Goal: Information Seeking & Learning: Learn about a topic

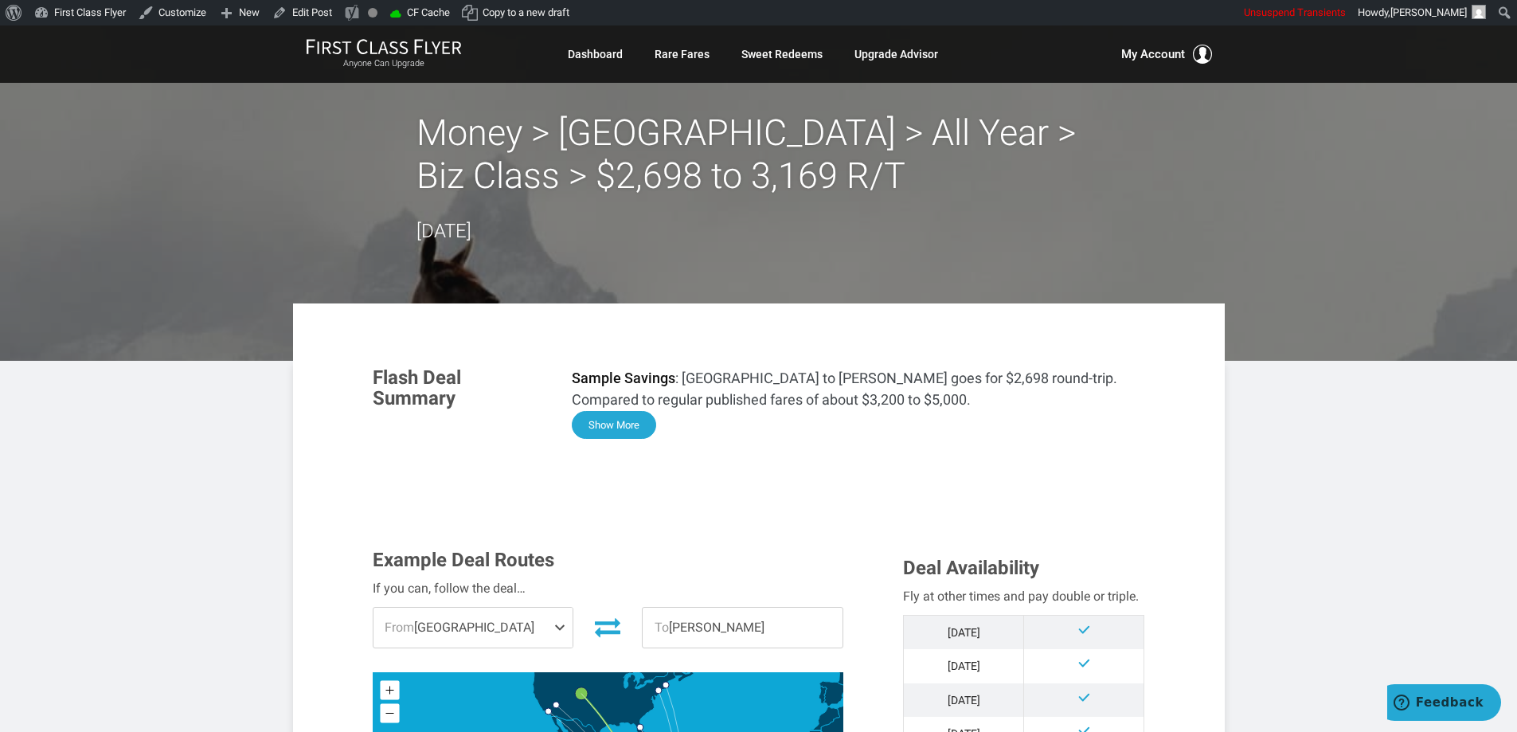
click at [604, 430] on button "Show More" at bounding box center [614, 425] width 84 height 28
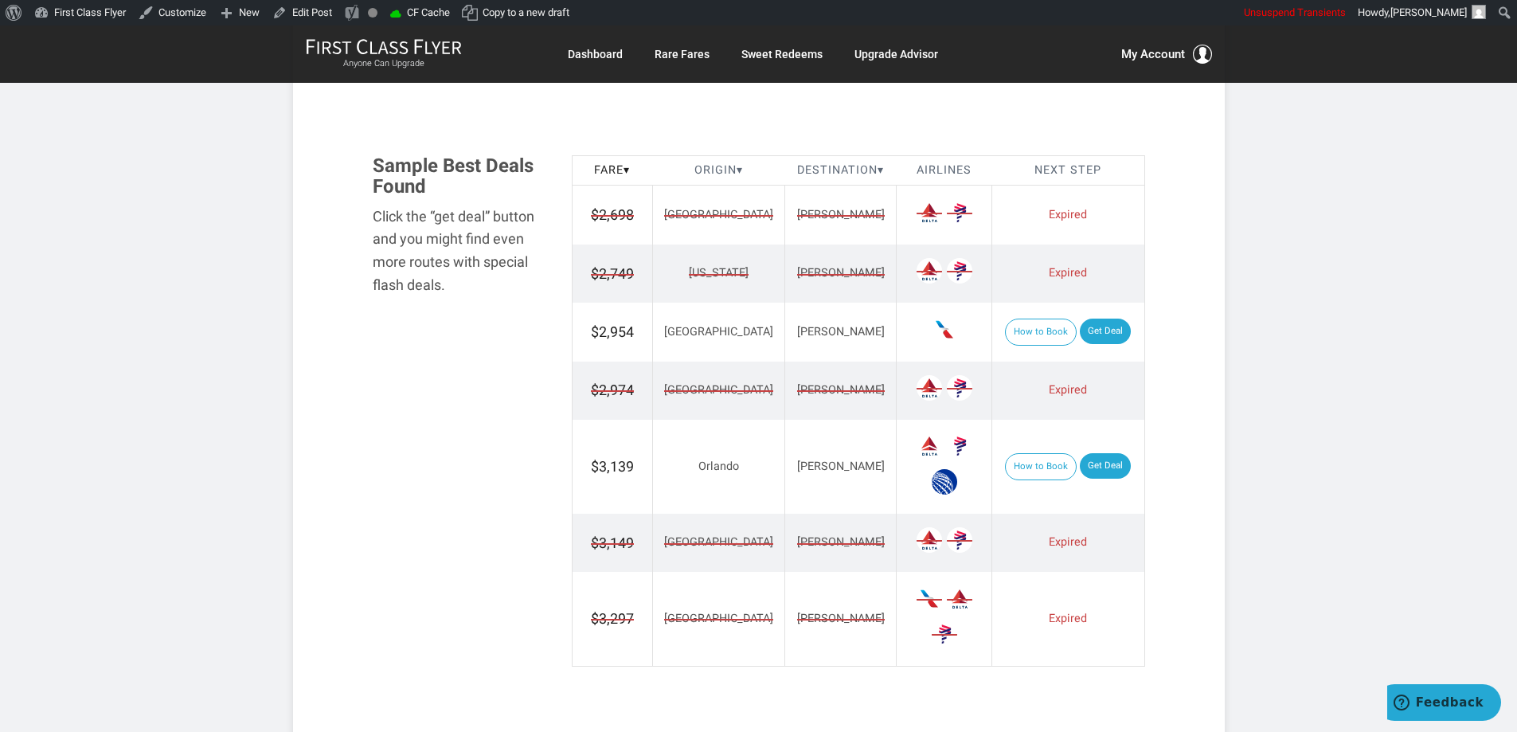
scroll to position [1990, 0]
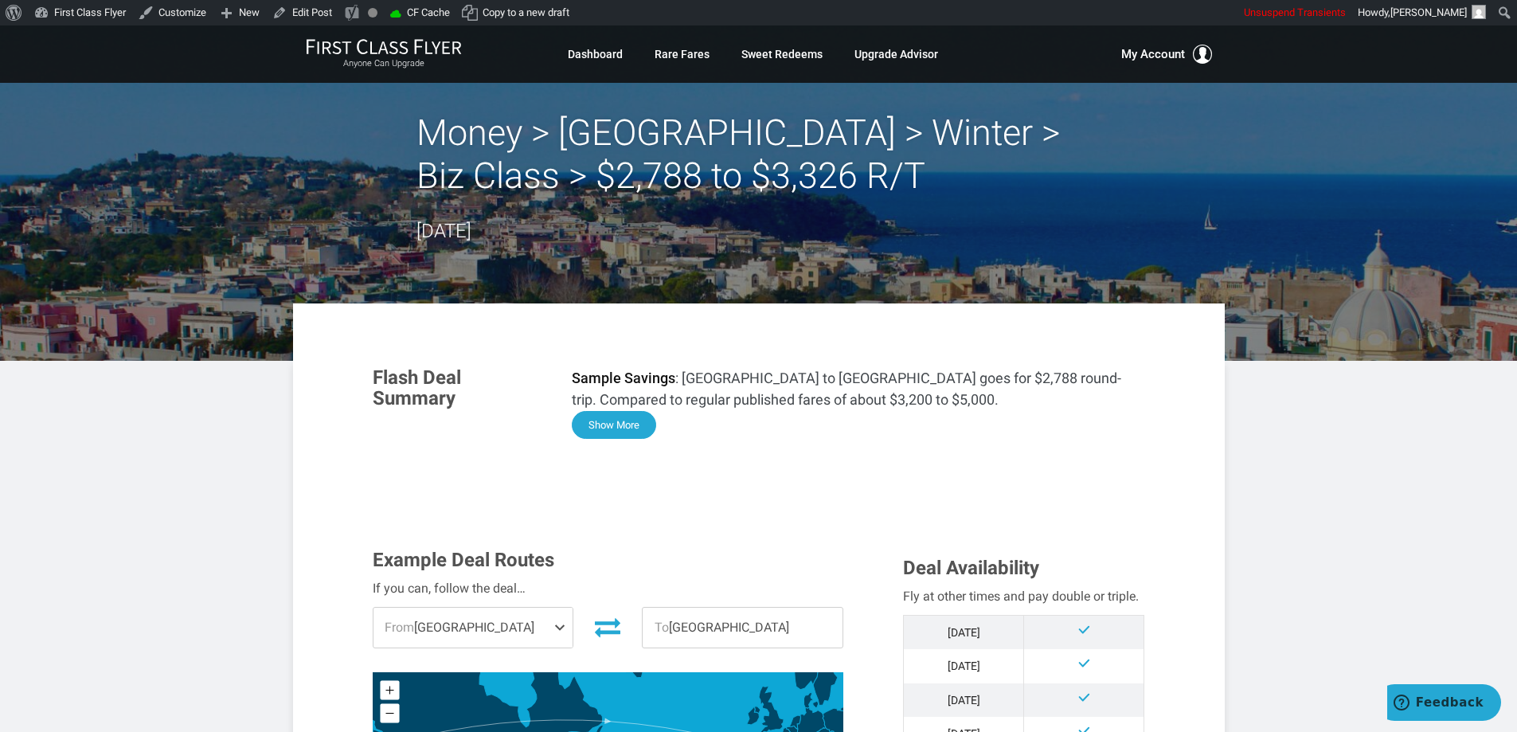
click at [630, 420] on button "Show More" at bounding box center [614, 425] width 84 height 28
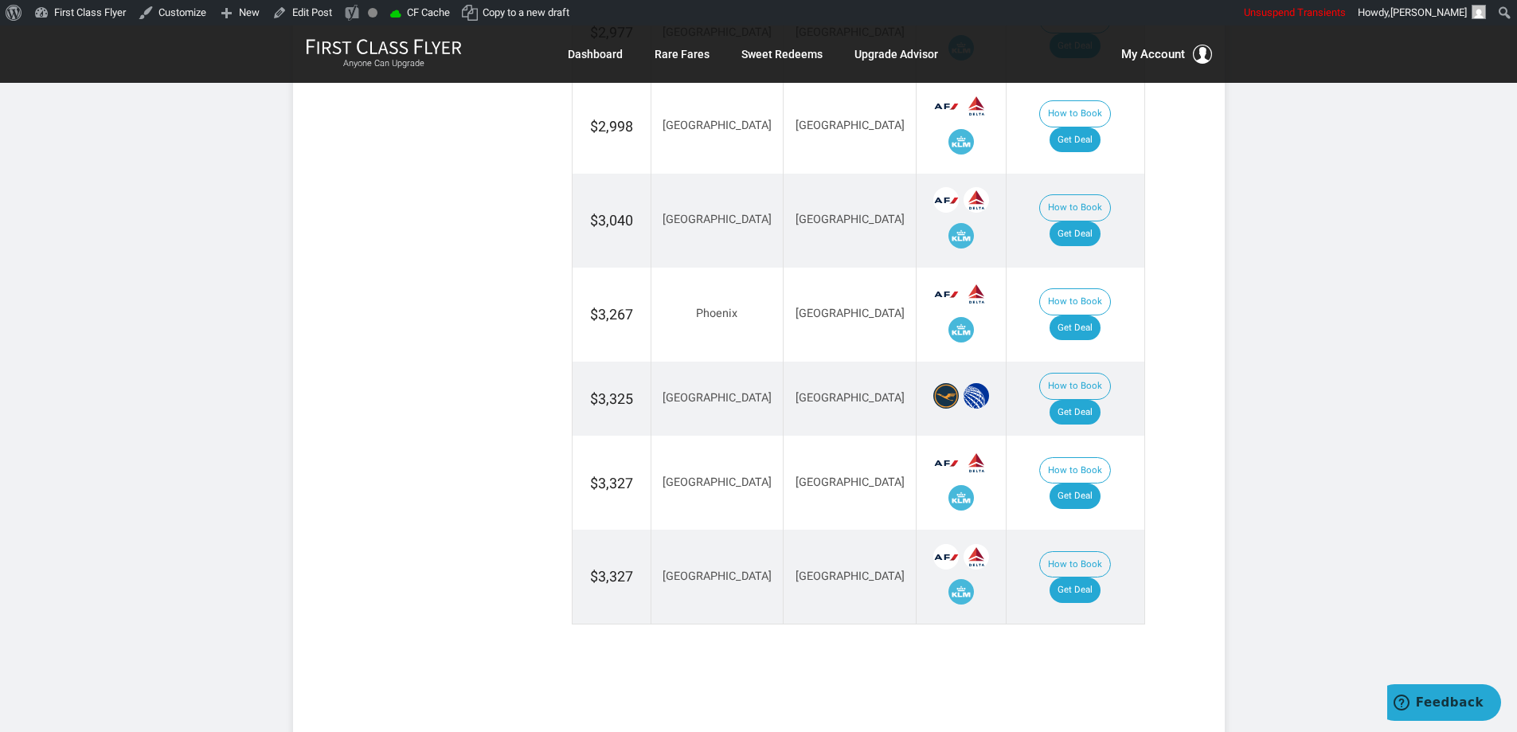
scroll to position [3429, 0]
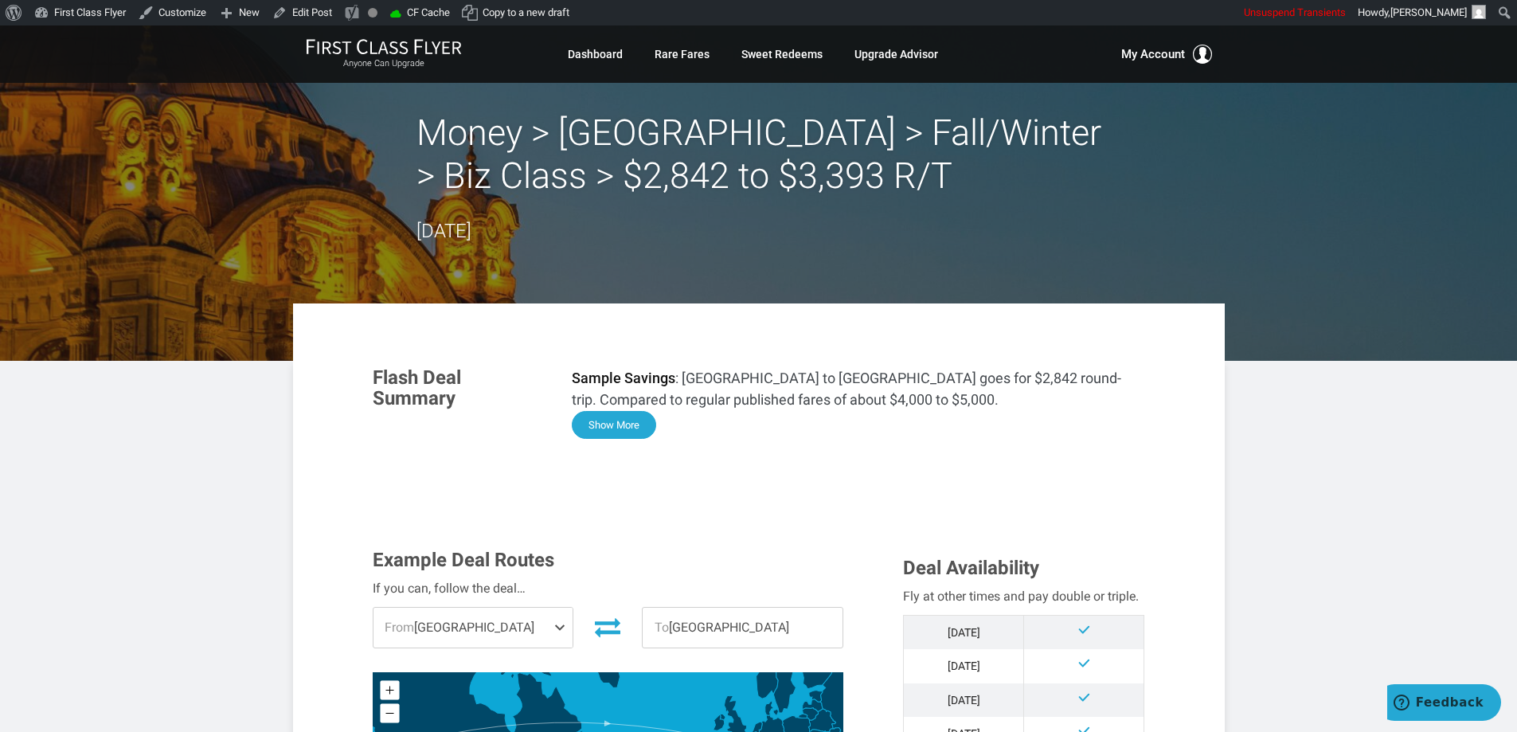
click at [631, 422] on button "Show More" at bounding box center [614, 425] width 84 height 28
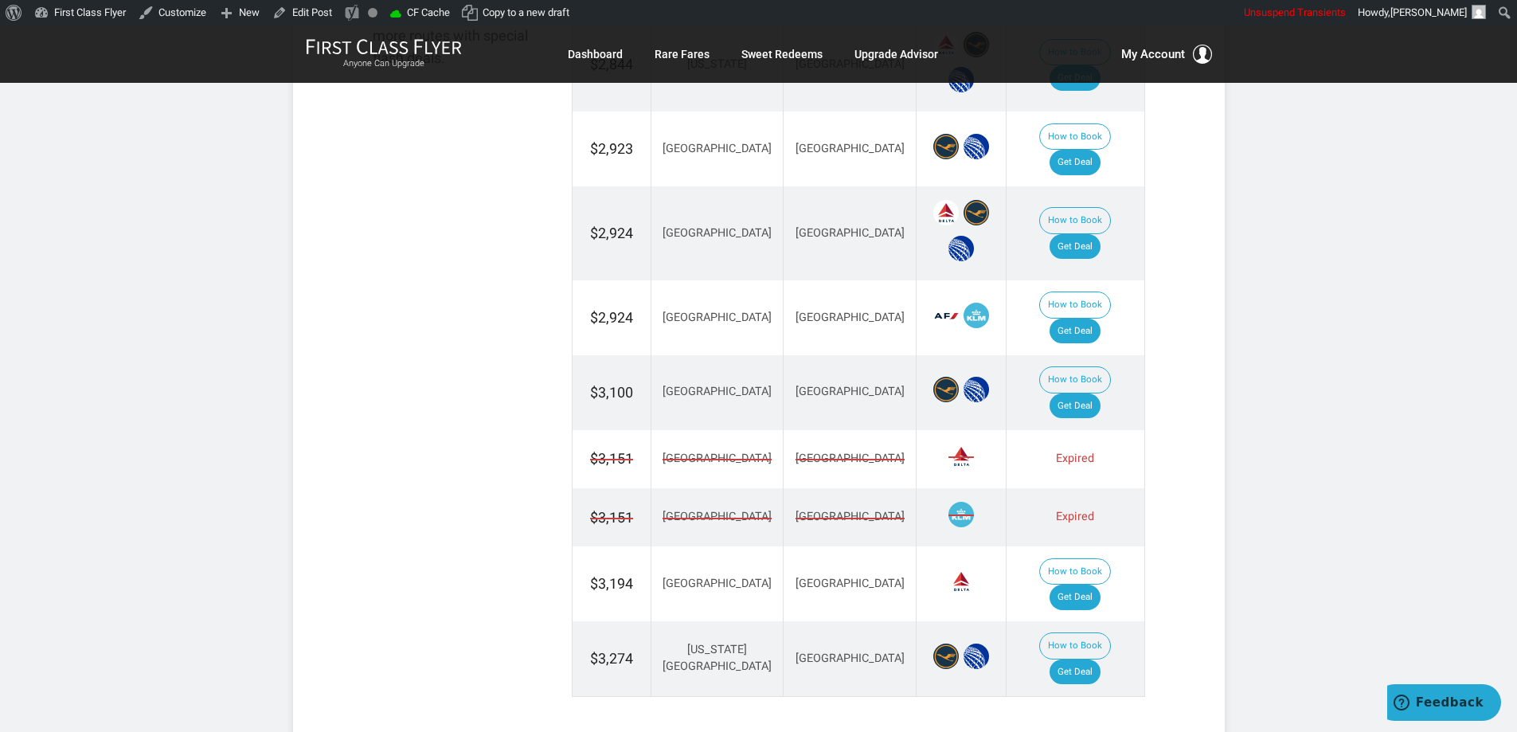
scroll to position [1986, 0]
